Goal: Information Seeking & Learning: Learn about a topic

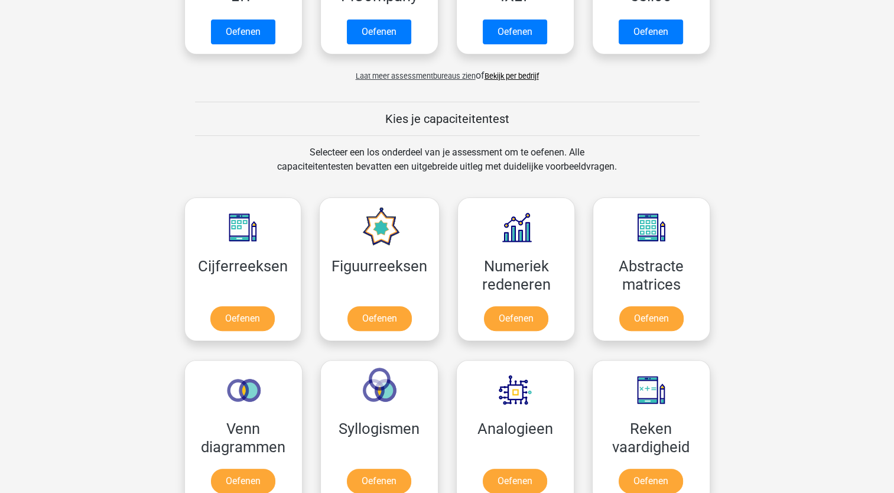
scroll to position [359, 0]
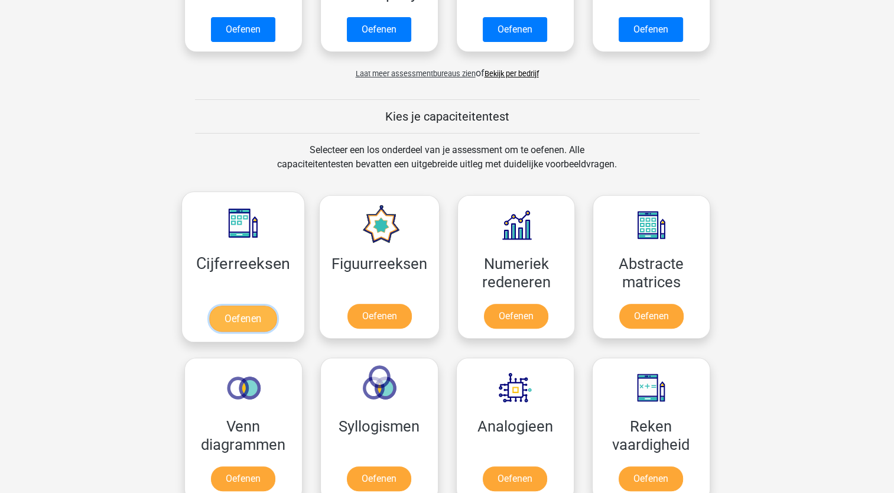
click at [246, 316] on link "Oefenen" at bounding box center [242, 319] width 67 height 26
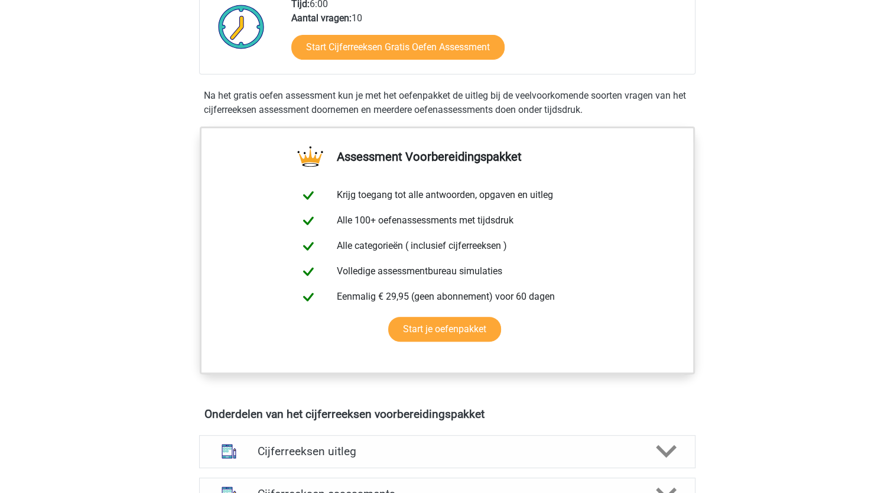
scroll to position [319, 0]
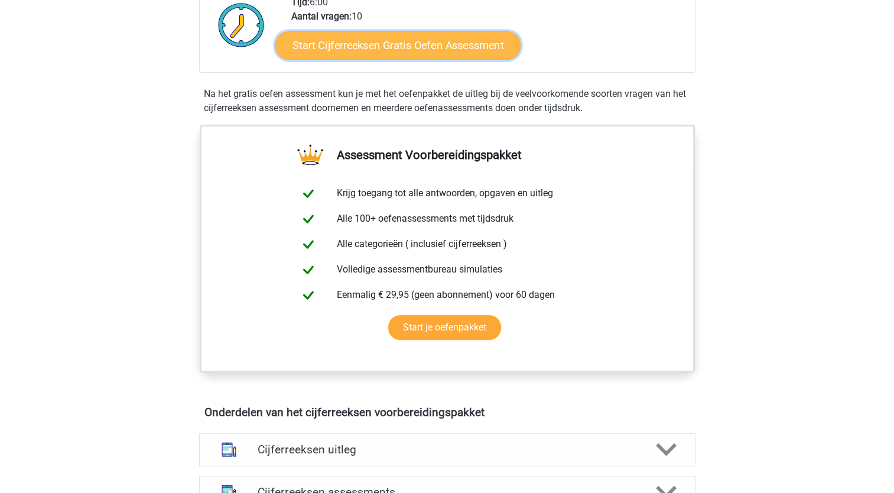
click at [407, 58] on link "Start Cijferreeksen Gratis Oefen Assessment" at bounding box center [397, 45] width 245 height 28
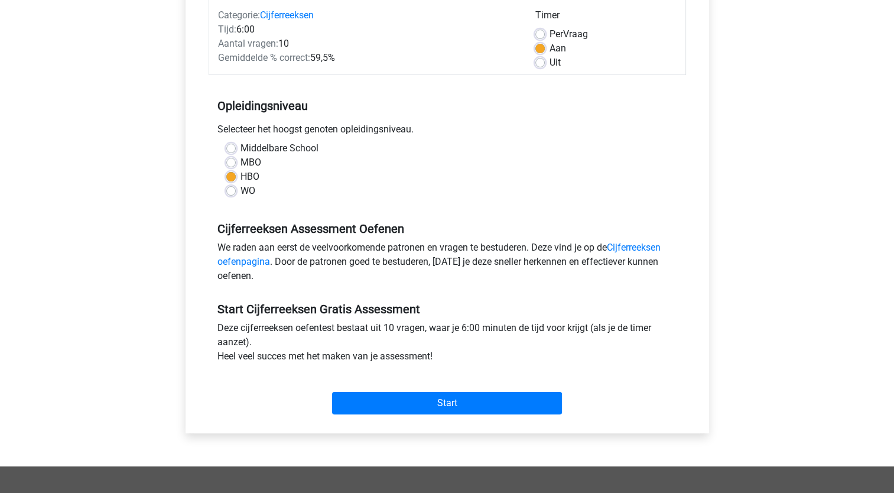
scroll to position [163, 0]
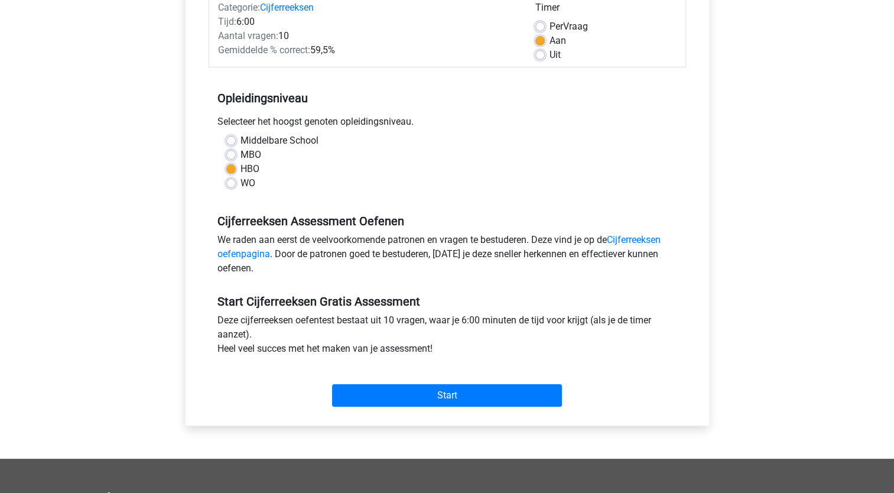
click at [550, 59] on label "Uit" at bounding box center [555, 55] width 11 height 14
click at [545, 59] on input "Uit" at bounding box center [540, 54] width 9 height 12
radio input "true"
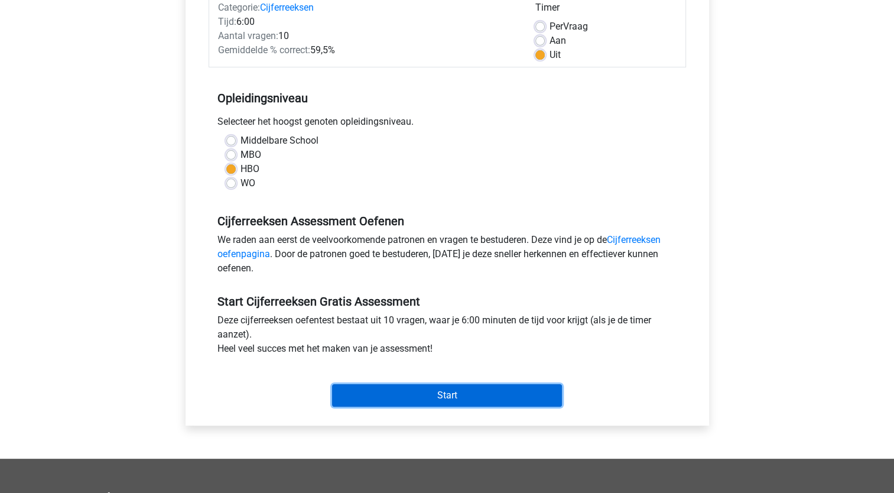
click at [463, 391] on input "Start" at bounding box center [447, 395] width 230 height 22
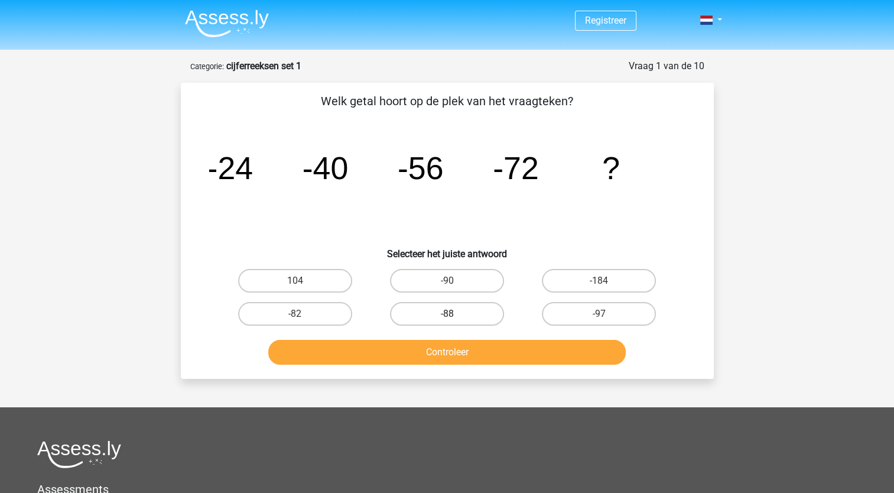
click at [471, 314] on label "-88" at bounding box center [447, 314] width 114 height 24
click at [455, 314] on input "-88" at bounding box center [451, 318] width 8 height 8
radio input "true"
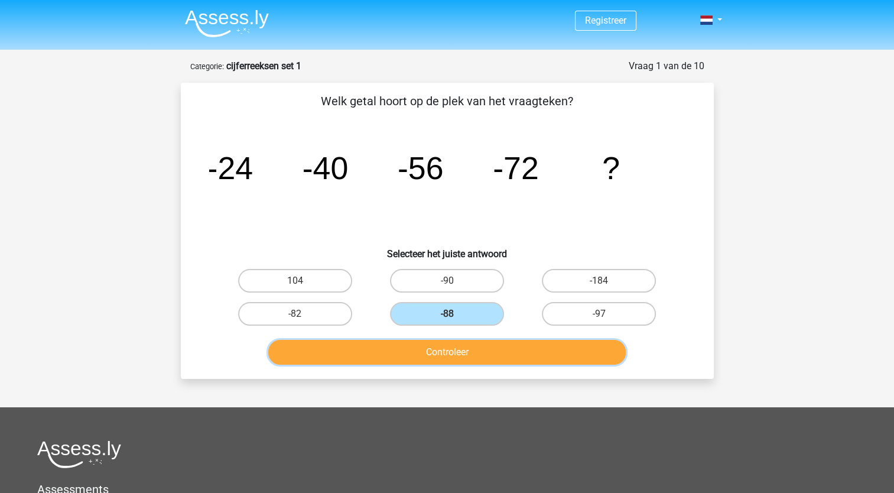
click at [469, 356] on button "Controleer" at bounding box center [447, 352] width 358 height 25
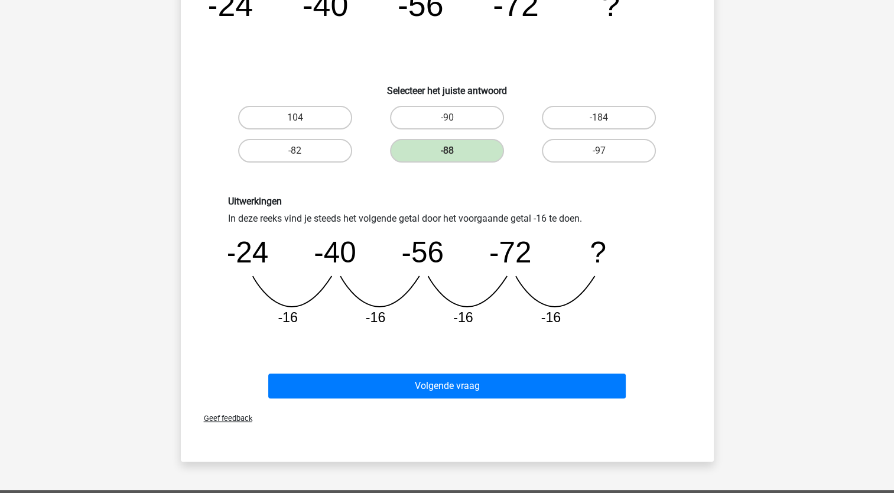
scroll to position [164, 0]
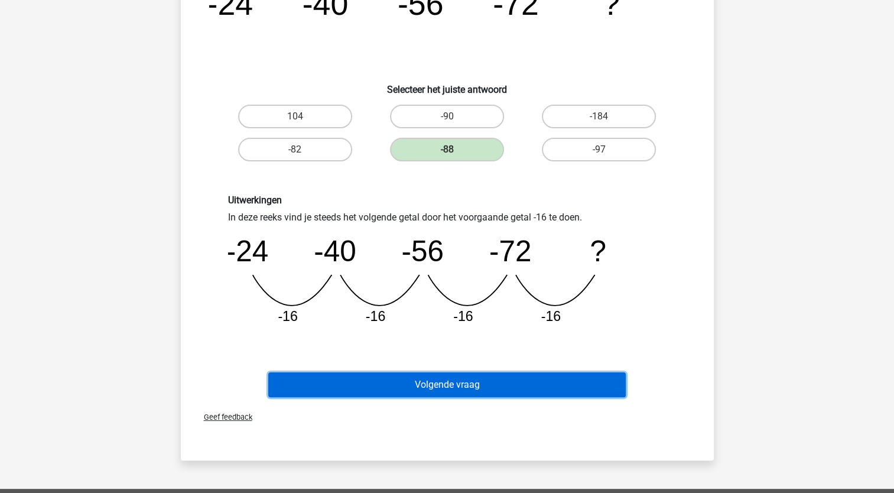
click at [468, 383] on button "Volgende vraag" at bounding box center [447, 384] width 358 height 25
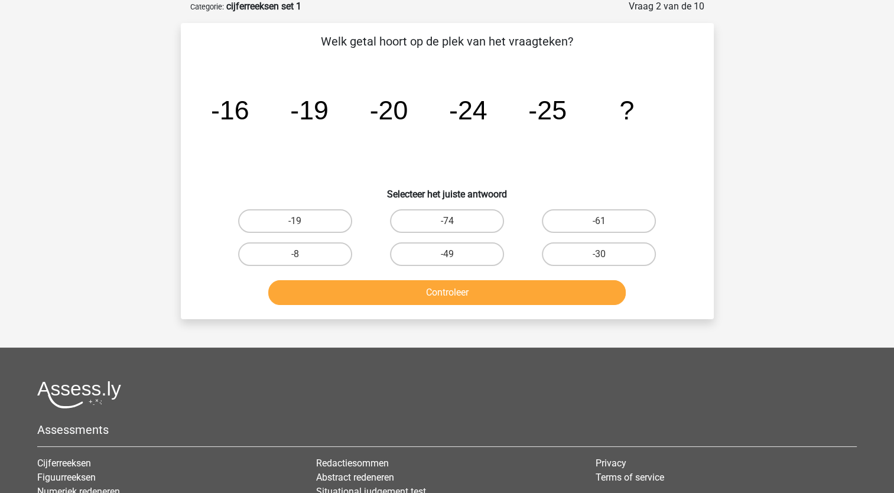
scroll to position [59, 0]
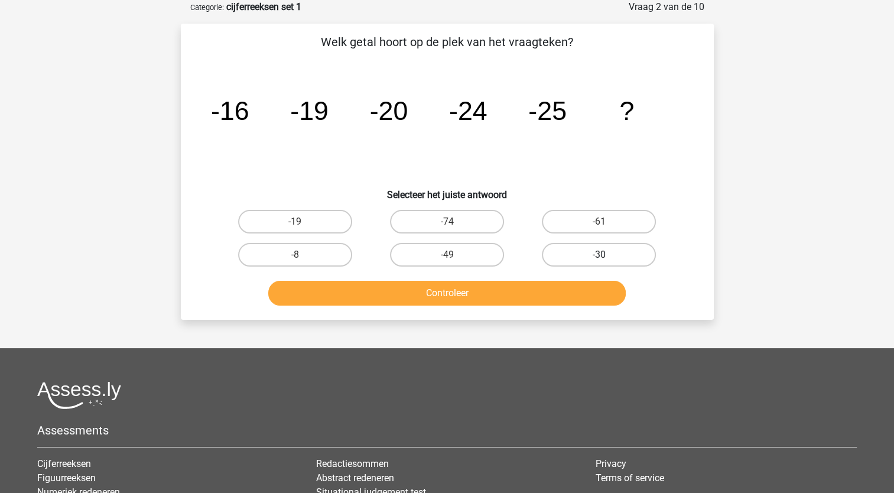
click at [589, 247] on label "-30" at bounding box center [599, 255] width 114 height 24
click at [599, 255] on input "-30" at bounding box center [603, 259] width 8 height 8
radio input "true"
click at [549, 283] on button "Controleer" at bounding box center [447, 293] width 358 height 25
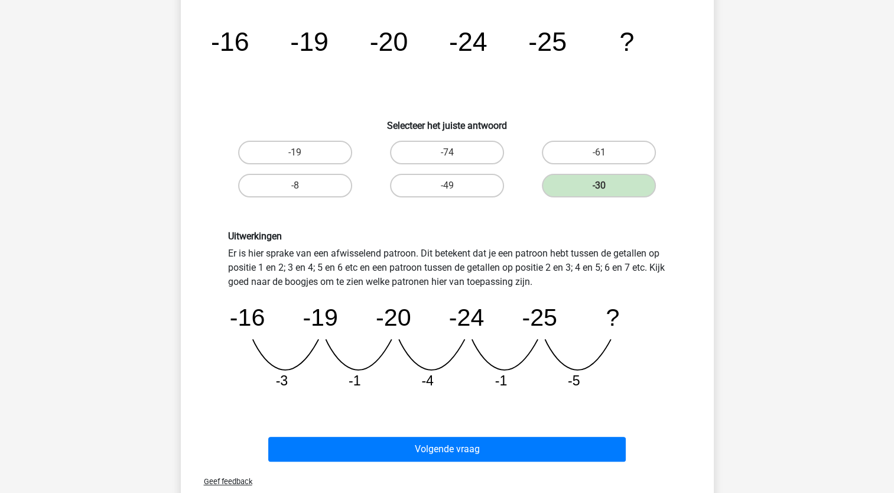
scroll to position [155, 0]
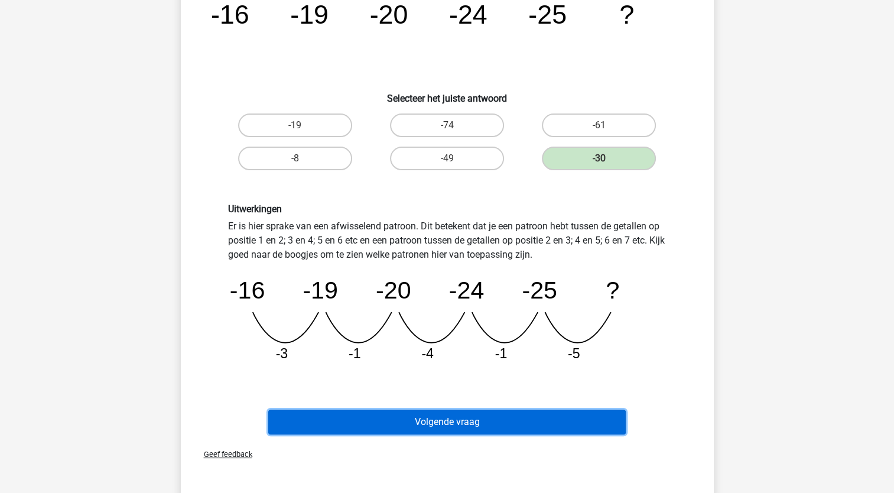
click at [454, 415] on button "Volgende vraag" at bounding box center [447, 422] width 358 height 25
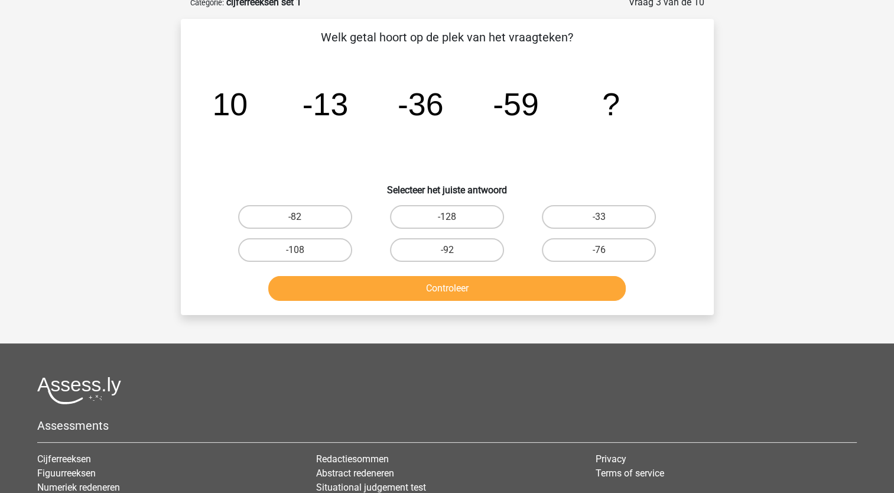
scroll to position [59, 0]
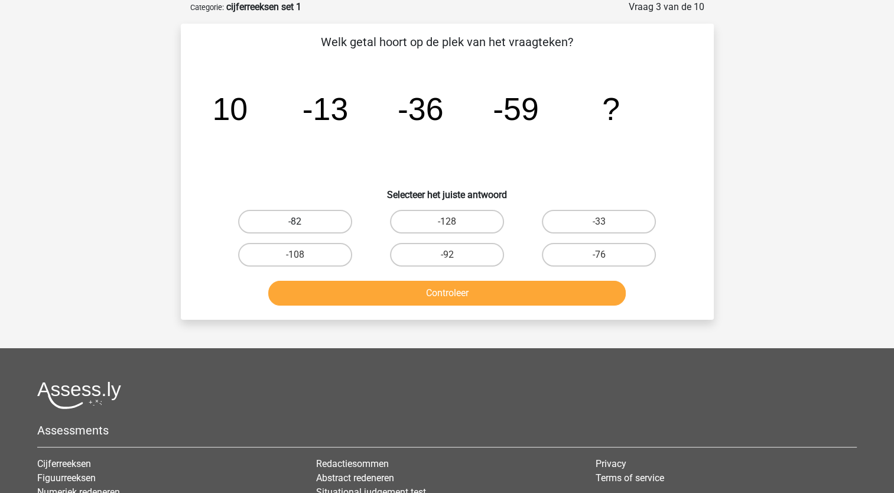
click at [316, 223] on label "-82" at bounding box center [295, 222] width 114 height 24
click at [303, 223] on input "-82" at bounding box center [299, 226] width 8 height 8
radio input "true"
click at [428, 292] on button "Controleer" at bounding box center [447, 293] width 358 height 25
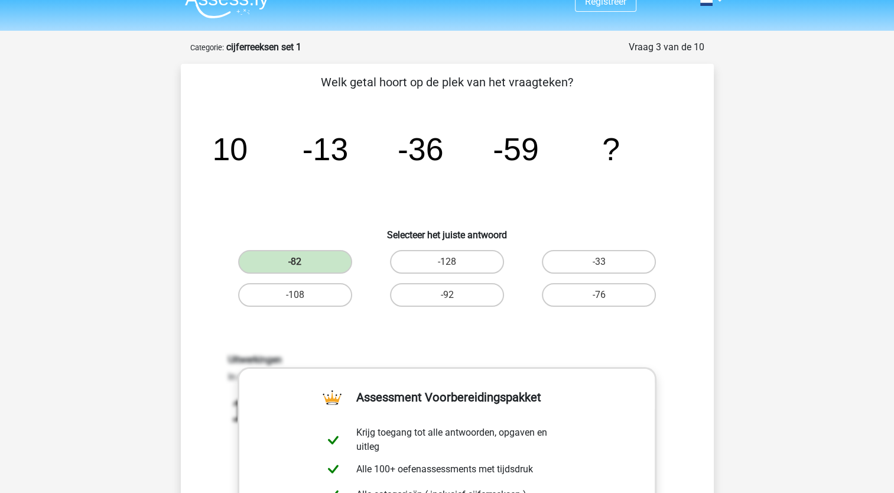
scroll to position [0, 0]
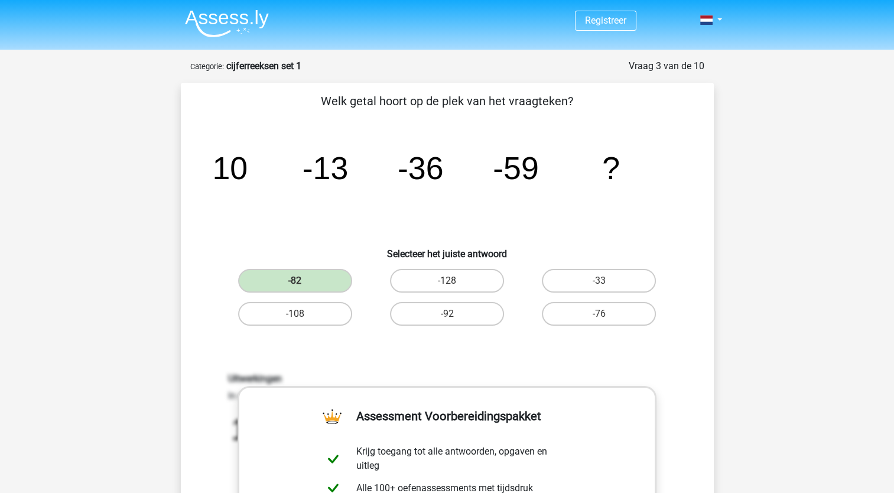
drag, startPoint x: 611, startPoint y: 1, endPoint x: 608, endPoint y: 63, distance: 62.2
click at [608, 63] on div "Vraag 3 van de 10 Categorie: cijferreeksen set 1" at bounding box center [447, 66] width 514 height 14
